Goal: Check status: Check status

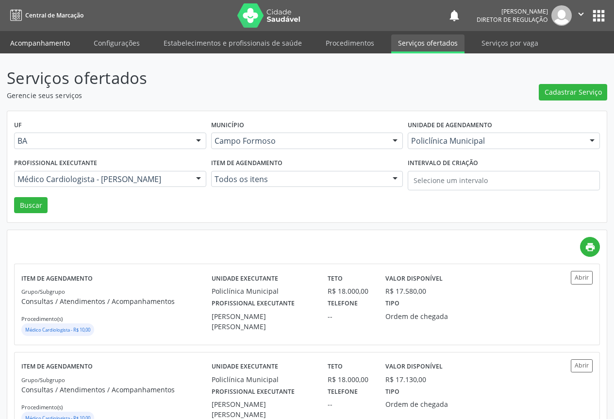
click at [52, 44] on link "Acompanhamento" at bounding box center [39, 42] width 73 height 17
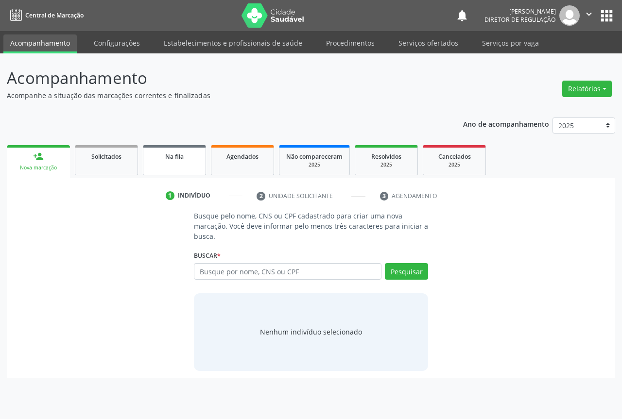
click at [163, 160] on div "Na fila" at bounding box center [174, 156] width 49 height 10
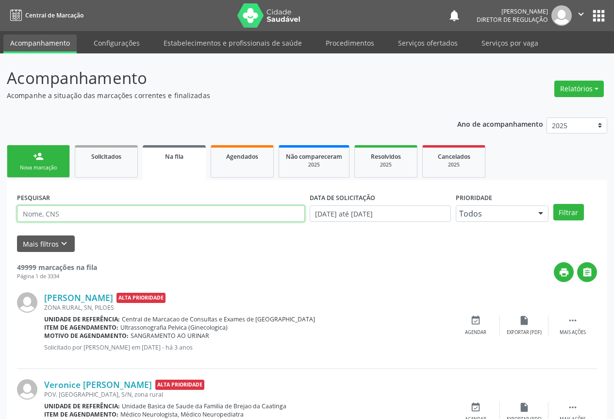
click at [22, 216] on input "text" at bounding box center [161, 213] width 288 height 17
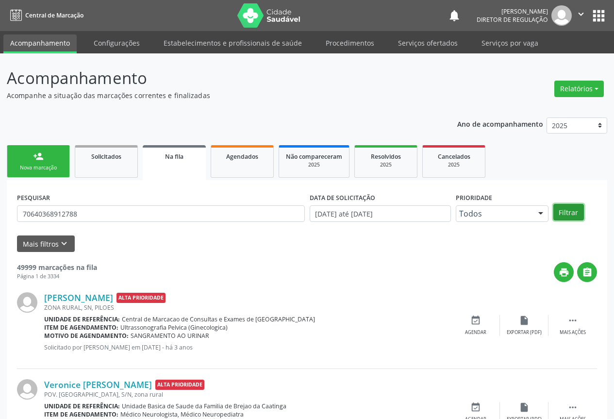
click at [567, 217] on button "Filtrar" at bounding box center [569, 212] width 31 height 17
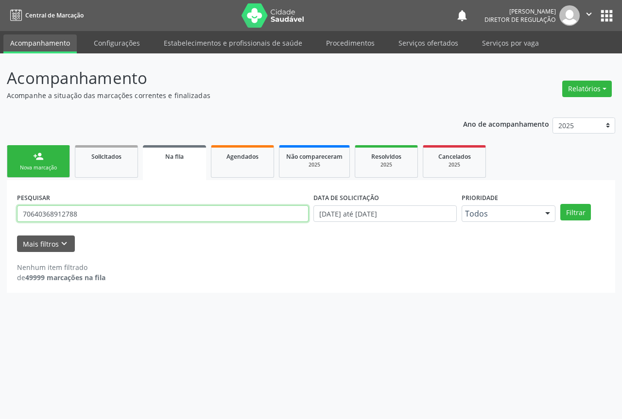
click at [60, 213] on input "70640368912788" at bounding box center [162, 213] width 291 height 17
type input "706403689112788"
click at [560, 204] on button "Filtrar" at bounding box center [575, 212] width 31 height 17
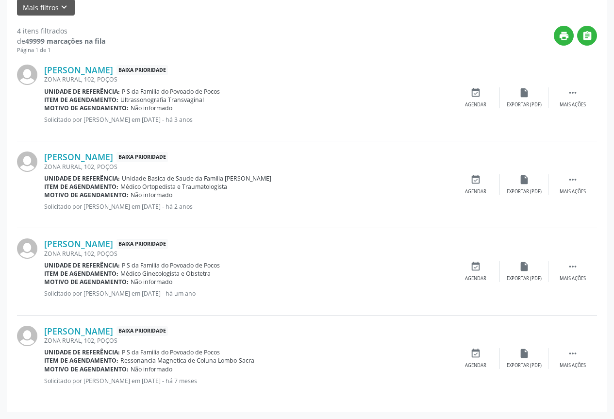
scroll to position [188, 0]
